Goal: Find specific page/section: Find specific page/section

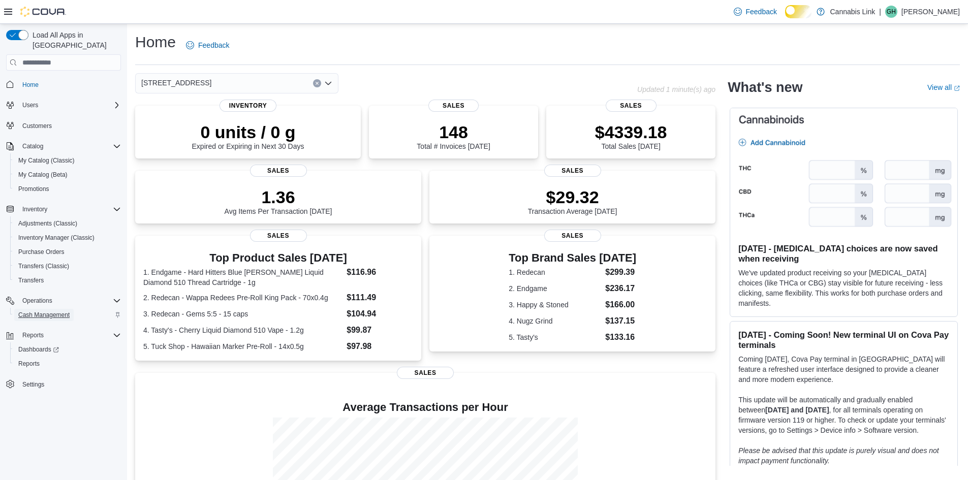
click at [40, 311] on span "Cash Management" at bounding box center [43, 315] width 51 height 8
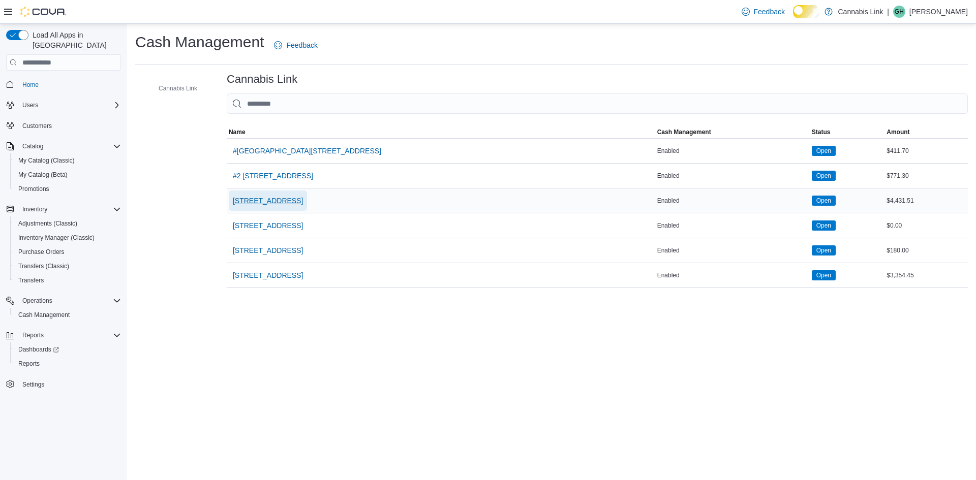
click at [303, 206] on span "[STREET_ADDRESS]" at bounding box center [268, 201] width 70 height 10
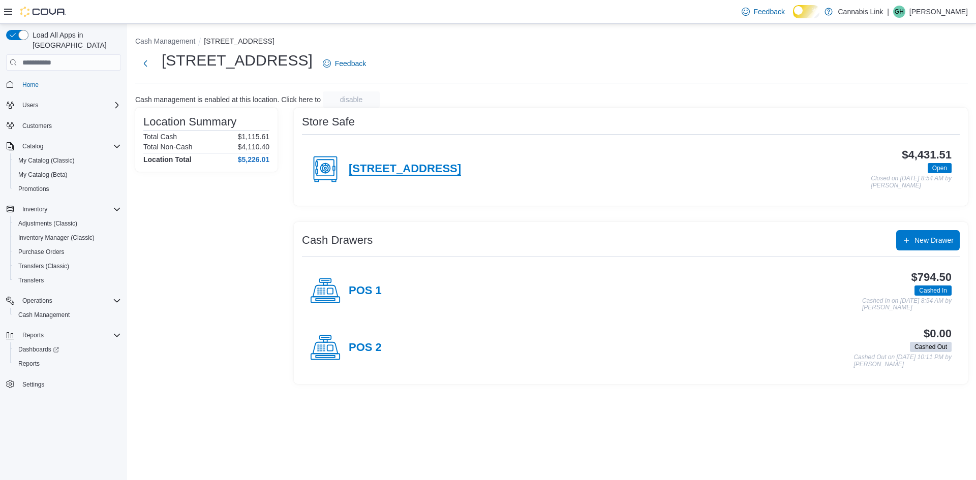
click at [399, 176] on h4 "[STREET_ADDRESS]" at bounding box center [405, 169] width 112 height 13
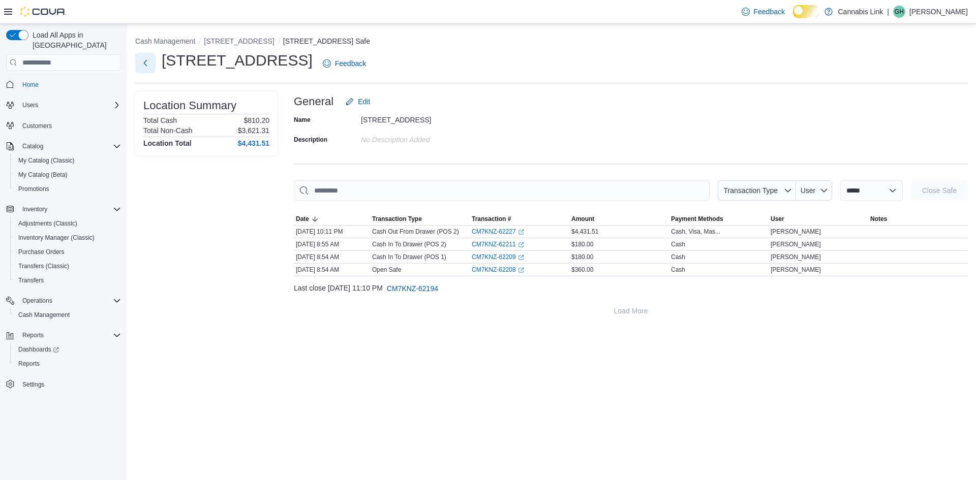
click at [149, 73] on button "Next" at bounding box center [145, 63] width 20 height 20
